Goal: Transaction & Acquisition: Purchase product/service

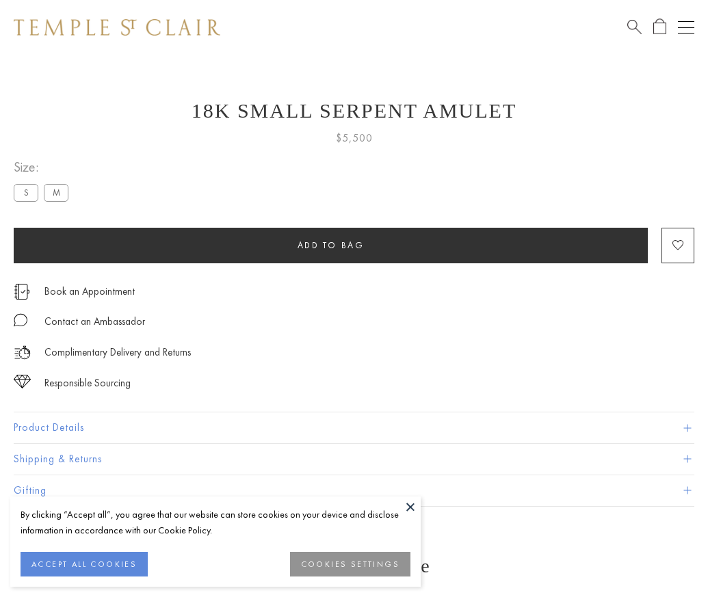
click at [331, 245] on span "Add to bag" at bounding box center [331, 246] width 67 height 12
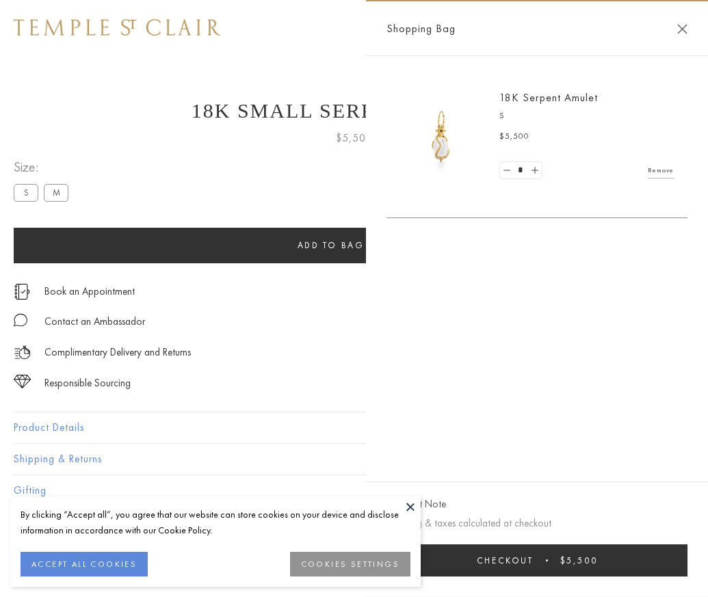
click at [688, 571] on button "Checkout $5,500" at bounding box center [537, 561] width 301 height 32
